Goal: Navigation & Orientation: Find specific page/section

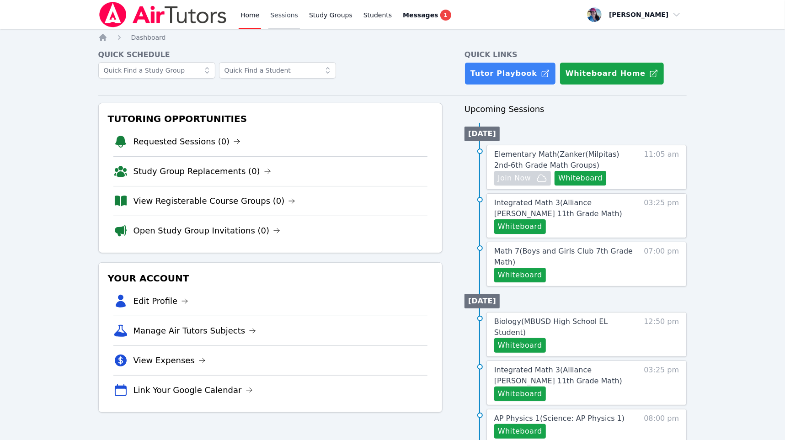
click at [283, 17] on link "Sessions" at bounding box center [284, 14] width 32 height 29
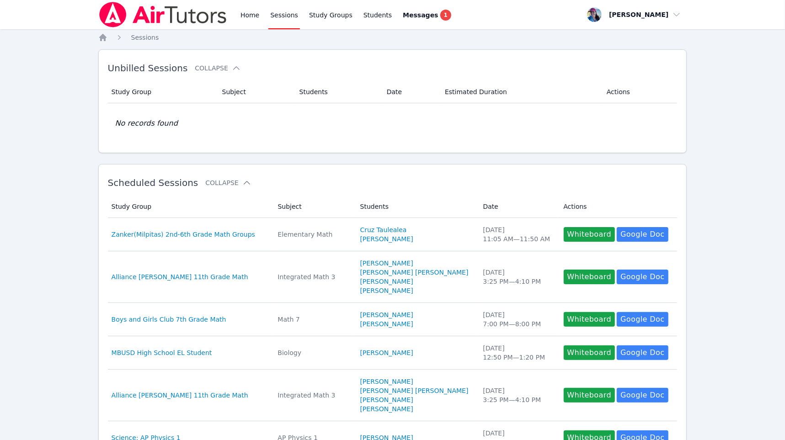
click at [238, 15] on div "Home Sessions Study Groups Students Messages 1" at bounding box center [275, 14] width 355 height 29
click at [242, 16] on link "Home" at bounding box center [250, 14] width 22 height 29
